Goal: Transaction & Acquisition: Obtain resource

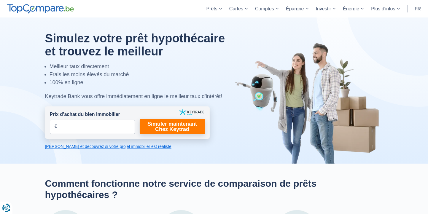
click at [55, 126] on span "€" at bounding box center [56, 126] width 3 height 7
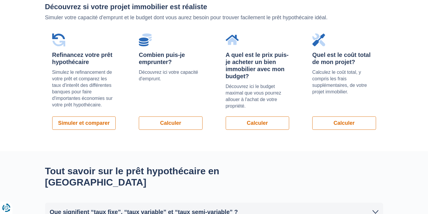
scroll to position [445, 0]
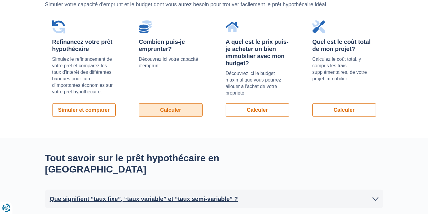
click at [176, 104] on link "Calculer" at bounding box center [171, 110] width 64 height 13
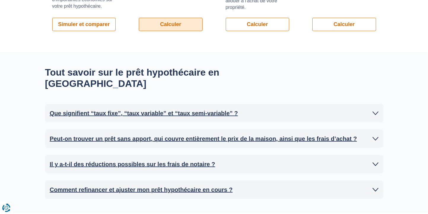
scroll to position [534, 0]
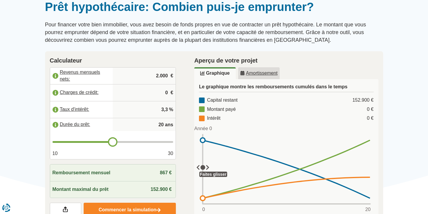
scroll to position [59, 0]
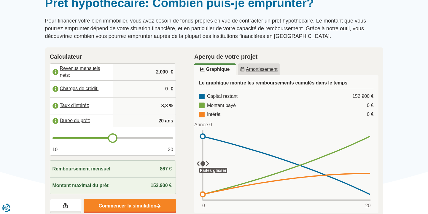
type input "19"
type input "18"
type input "17"
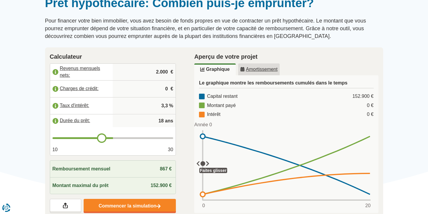
type input "17"
type input "16"
type input "15"
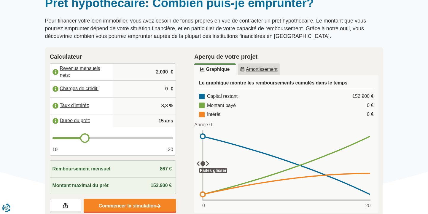
type input "14"
type input "13"
type input "12"
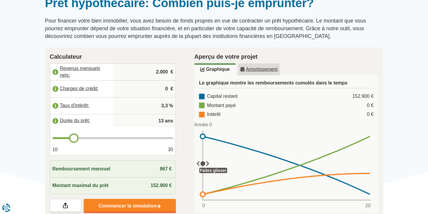
type input "12"
type input "11"
type input "10"
drag, startPoint x: 112, startPoint y: 140, endPoint x: 53, endPoint y: 141, distance: 58.8
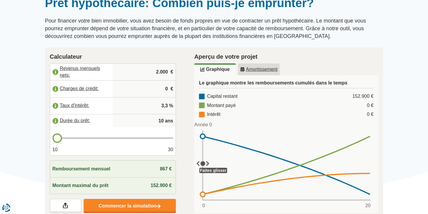
type input "10"
click at [53, 139] on input "range" at bounding box center [113, 138] width 121 height 2
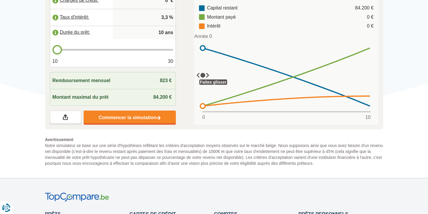
scroll to position [148, 0]
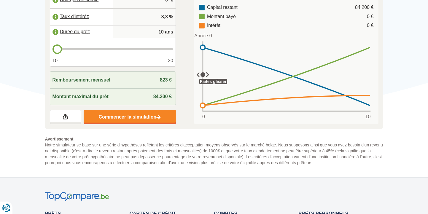
click at [167, 96] on span "84.200 €" at bounding box center [162, 96] width 18 height 5
drag, startPoint x: 202, startPoint y: 75, endPoint x: 201, endPoint y: 82, distance: 7.1
click at [201, 82] on div "Capital restant 84.200 € Montant payé 0 € Intérêt 0 € Année 0 1 2 3 4 5 6 7 8 9…" at bounding box center [286, 62] width 175 height 116
click at [202, 52] on rect at bounding box center [286, 77] width 171 height 70
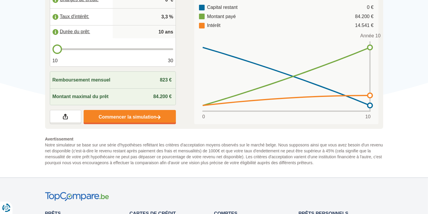
drag, startPoint x: 370, startPoint y: 106, endPoint x: 370, endPoint y: 110, distance: 3.6
click at [370, 110] on rect at bounding box center [286, 77] width 171 height 70
click at [168, 96] on span "84.200 €" at bounding box center [162, 96] width 18 height 5
click at [172, 96] on div "84.200 €" at bounding box center [163, 96] width 20 height 7
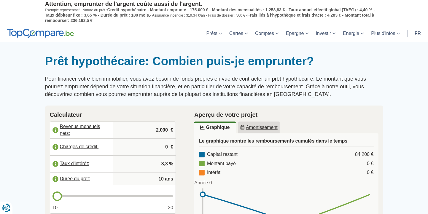
scroll to position [0, 0]
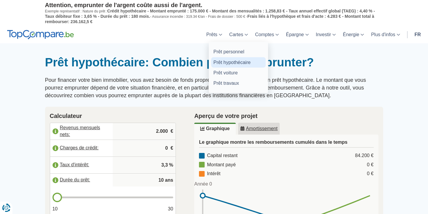
click at [234, 62] on link "Prêt hypothécaire" at bounding box center [238, 62] width 55 height 10
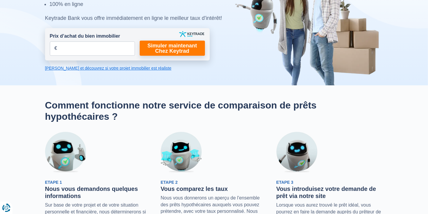
scroll to position [89, 0]
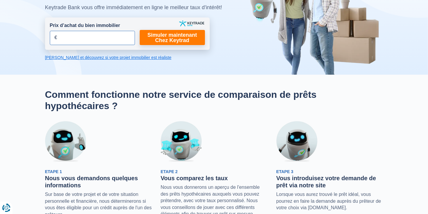
drag, startPoint x: 53, startPoint y: 38, endPoint x: 68, endPoint y: 35, distance: 14.8
click at [54, 38] on div "Prix d’achat du bien immobilier € Champs requis Vous devez fournir une réponse …" at bounding box center [92, 33] width 85 height 23
type input "35.000"
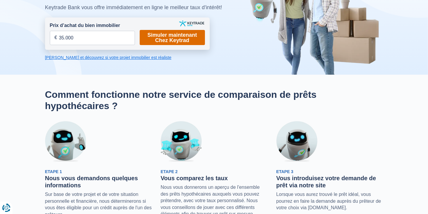
click at [171, 38] on link "Simuler maintenant Chez Keytrad" at bounding box center [172, 37] width 65 height 15
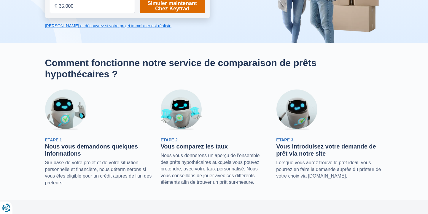
scroll to position [89, 0]
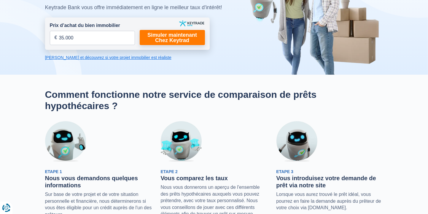
click at [138, 56] on link "[PERSON_NAME] et découvrez si votre projet immobilier est réaliste" at bounding box center [127, 58] width 165 height 6
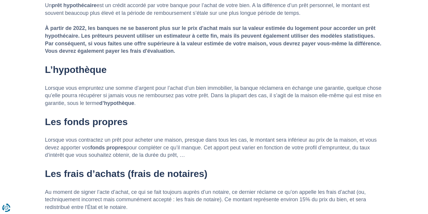
scroll to position [647, 0]
